Goal: Navigation & Orientation: Find specific page/section

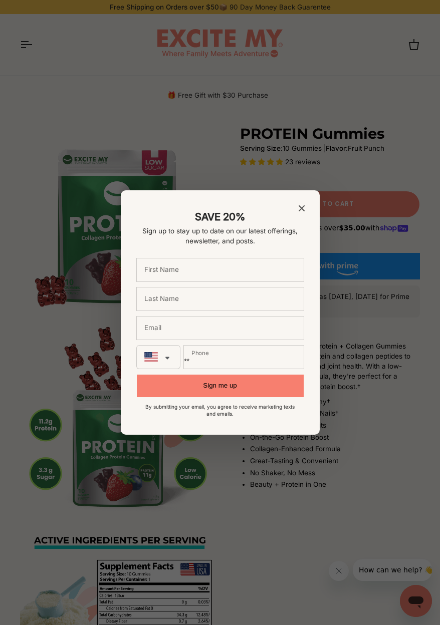
click at [301, 208] on icon "Close modal" at bounding box center [301, 208] width 6 height 6
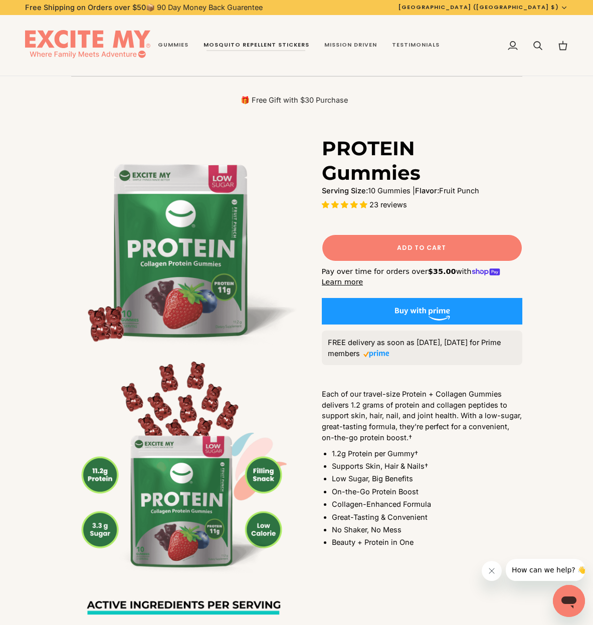
click at [261, 43] on span "Mosquito Repellent Stickers" at bounding box center [256, 45] width 106 height 8
click at [174, 43] on link "Gummies" at bounding box center [173, 45] width 46 height 61
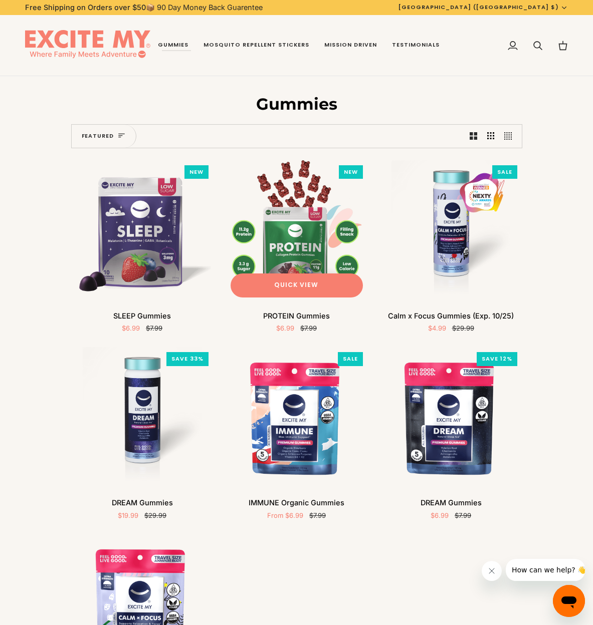
scroll to position [1, 0]
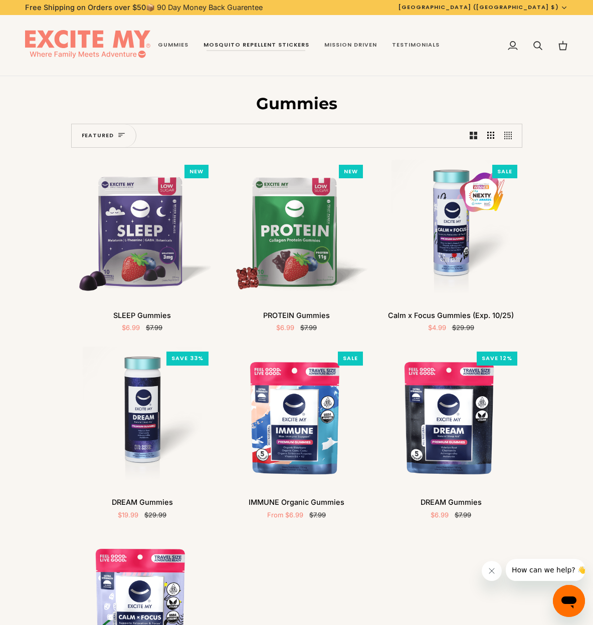
click at [264, 43] on span "Mosquito Repellent Stickers" at bounding box center [256, 45] width 106 height 8
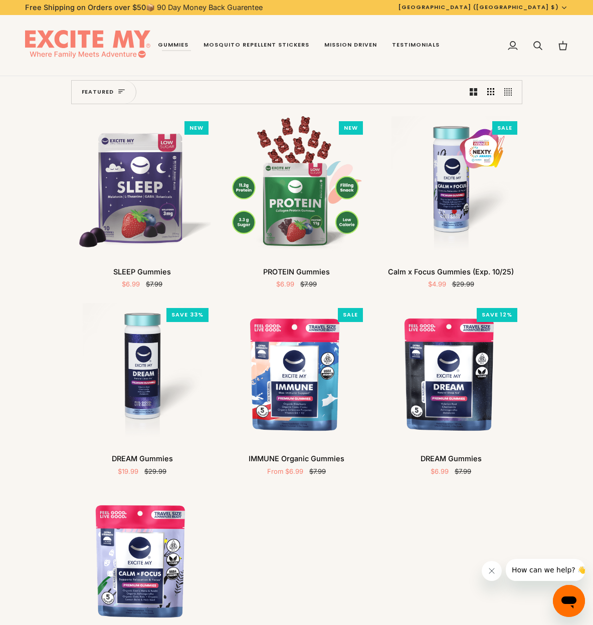
scroll to position [0, 0]
